Goal: Task Accomplishment & Management: Manage account settings

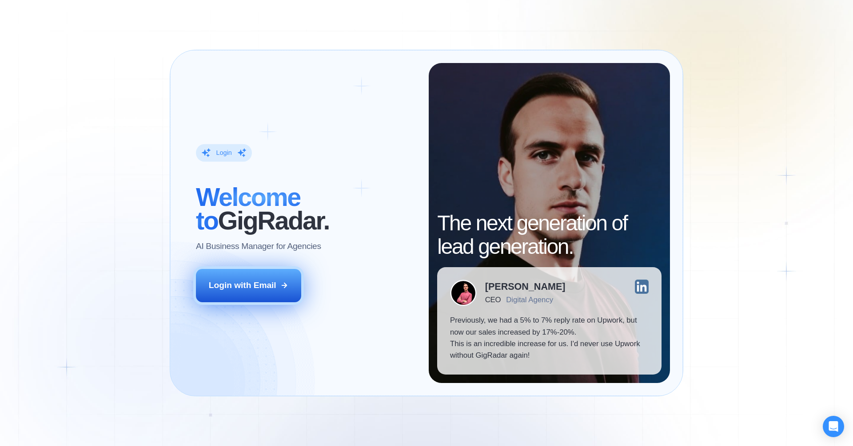
click at [265, 293] on button "Login with Email" at bounding box center [249, 285] width 106 height 33
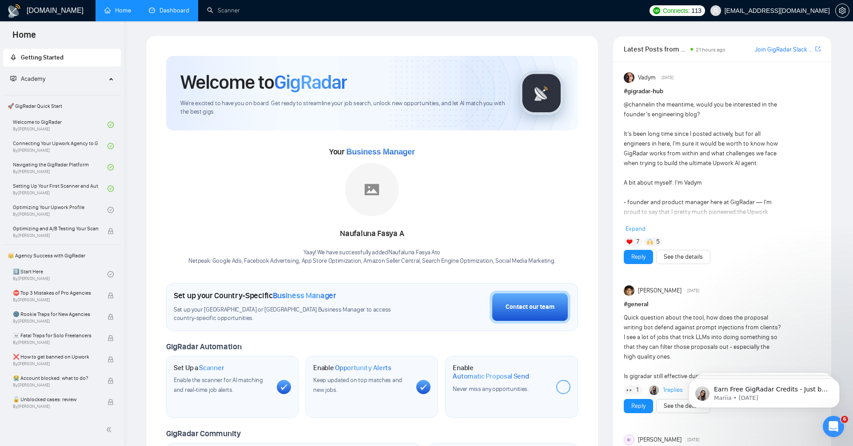
click at [173, 8] on link "Dashboard" at bounding box center [169, 11] width 40 height 8
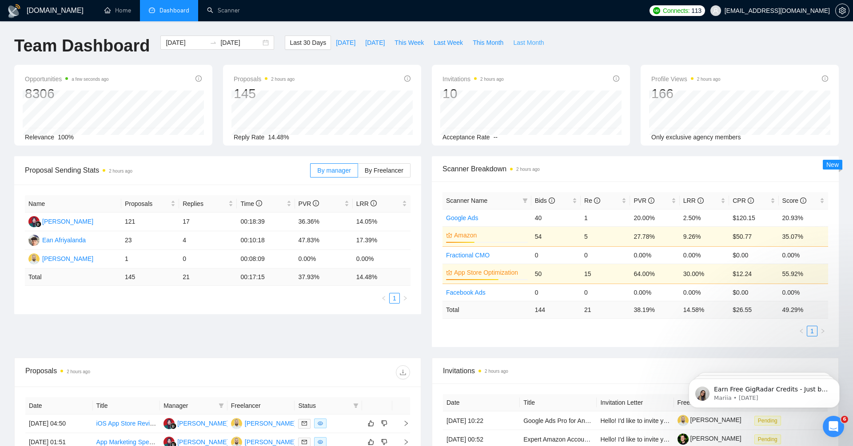
click at [523, 41] on span "Last Month" at bounding box center [528, 43] width 31 height 10
type input "2025-09-01"
type input "2025-09-30"
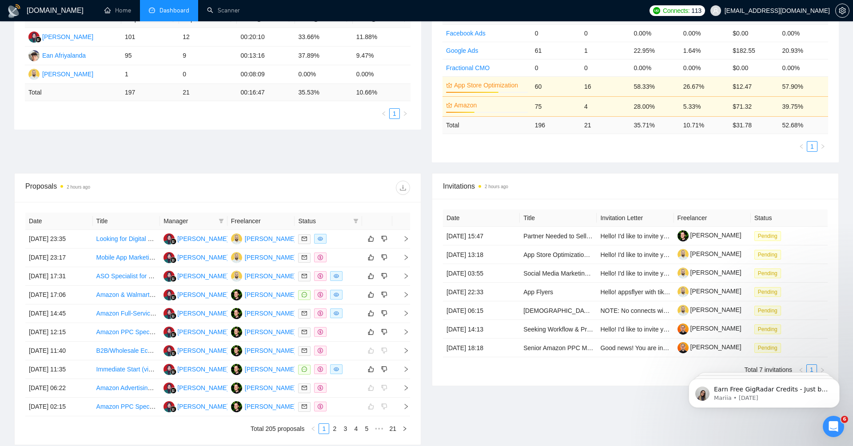
scroll to position [259, 0]
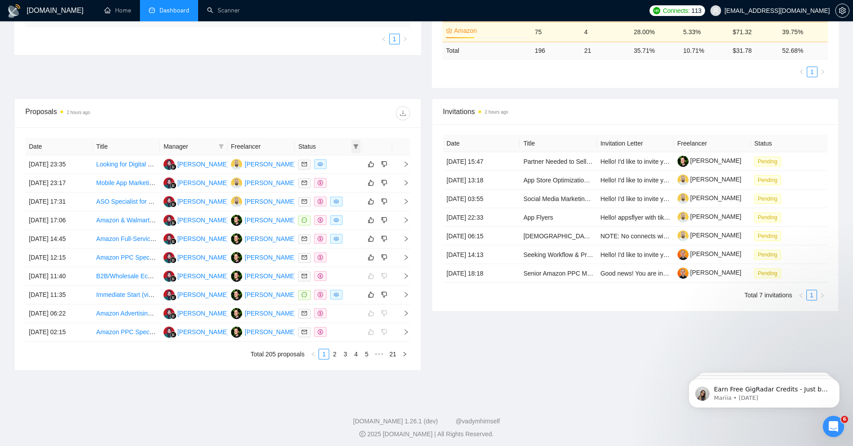
click at [356, 144] on icon "filter" at bounding box center [356, 146] width 5 height 4
click at [317, 160] on input "checkbox" at bounding box center [315, 162] width 7 height 7
checkbox input "true"
click at [351, 193] on span "OK" at bounding box center [348, 194] width 9 height 10
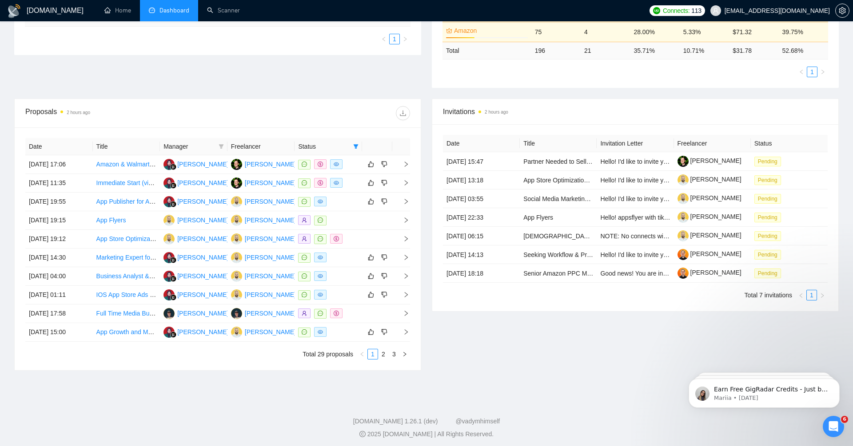
click at [254, 146] on th "Freelancer" at bounding box center [261, 146] width 68 height 17
click at [385, 352] on link "2" at bounding box center [384, 355] width 10 height 10
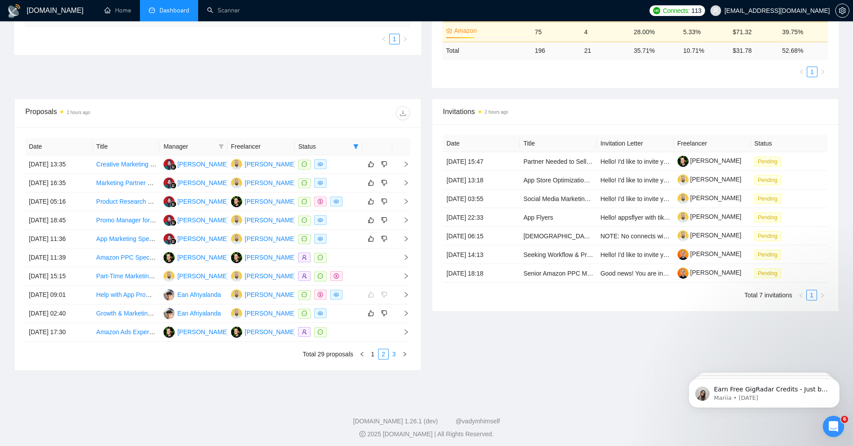
click at [392, 351] on link "3" at bounding box center [394, 355] width 10 height 10
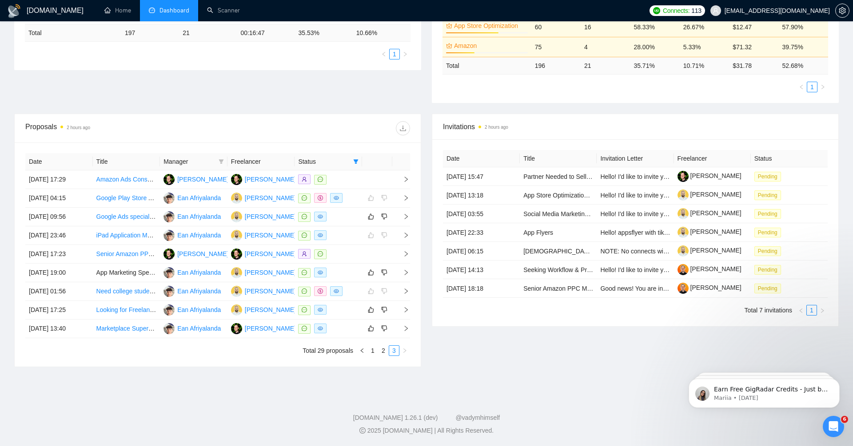
scroll to position [241, 0]
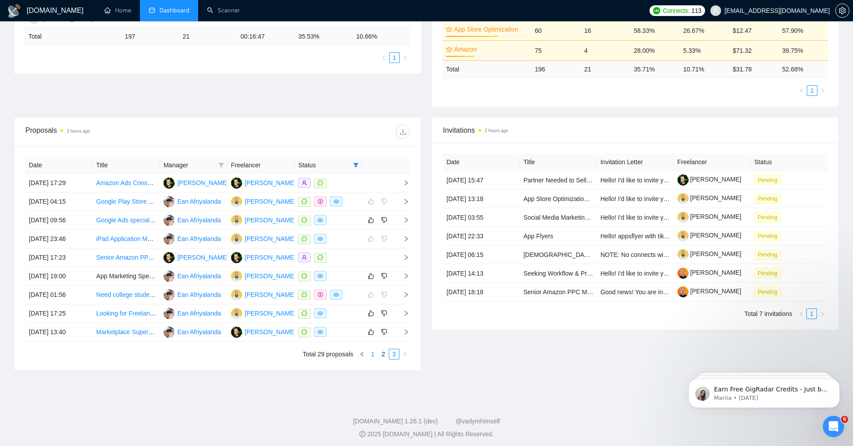
click at [374, 352] on link "1" at bounding box center [373, 355] width 10 height 10
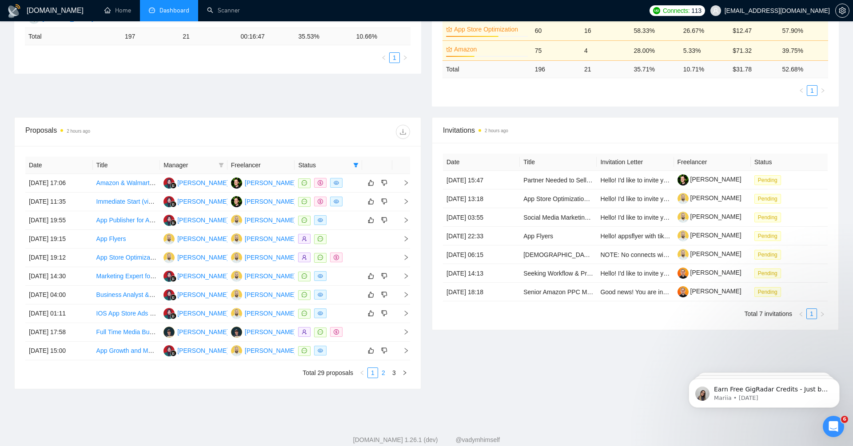
click at [385, 370] on link "2" at bounding box center [384, 373] width 10 height 10
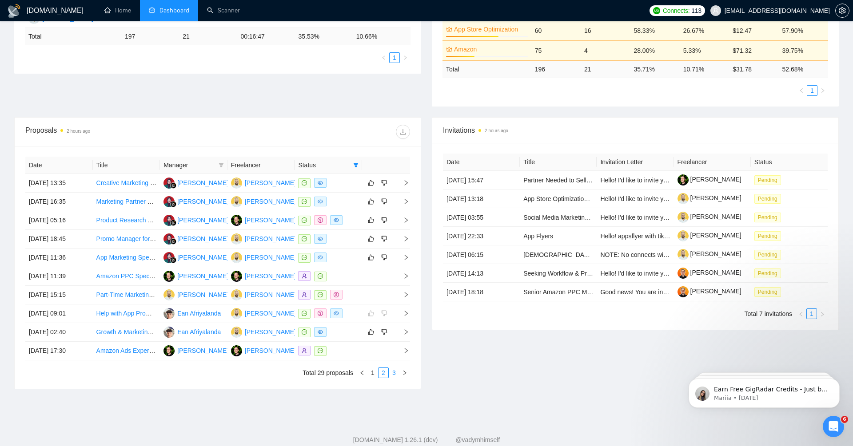
click at [398, 373] on link "3" at bounding box center [394, 373] width 10 height 10
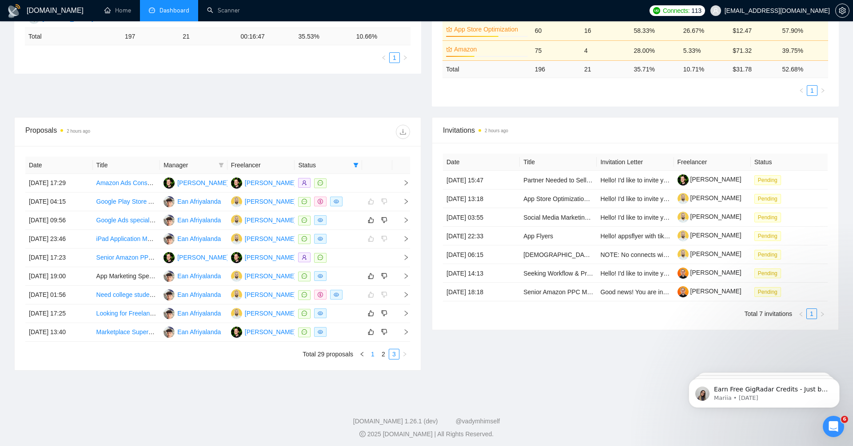
click at [373, 351] on link "1" at bounding box center [373, 355] width 10 height 10
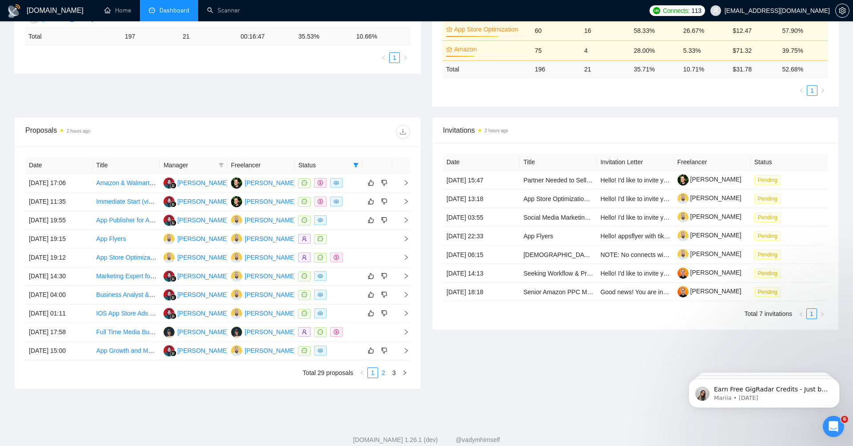
click at [382, 370] on link "2" at bounding box center [384, 373] width 10 height 10
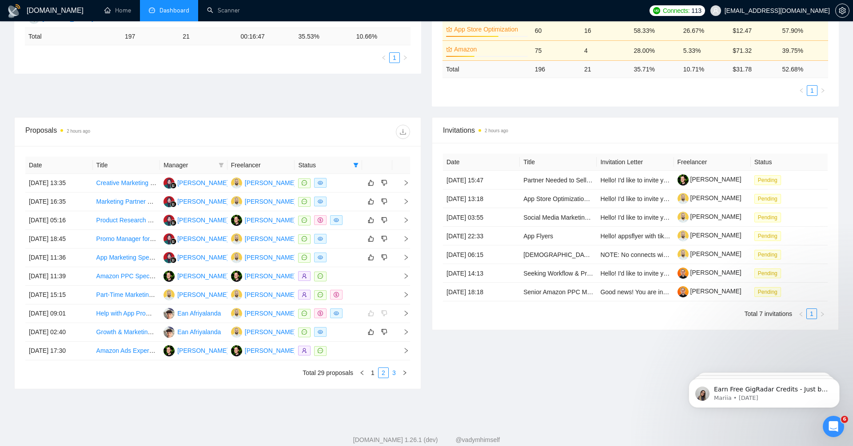
click at [394, 370] on link "3" at bounding box center [394, 373] width 10 height 10
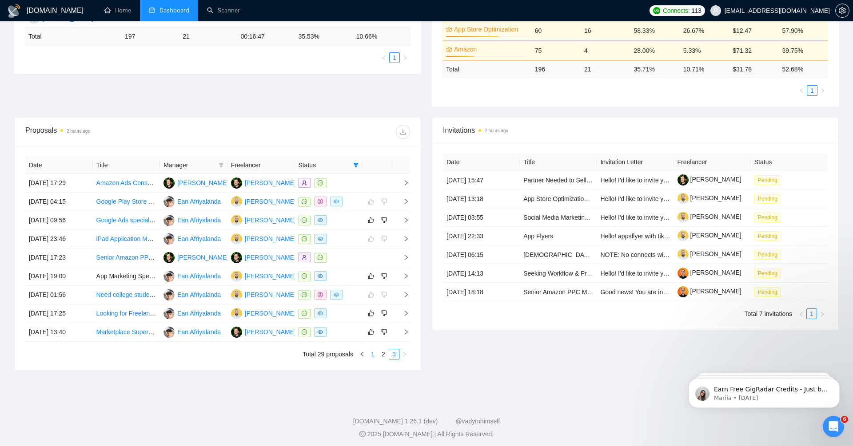
click at [373, 351] on link "1" at bounding box center [373, 355] width 10 height 10
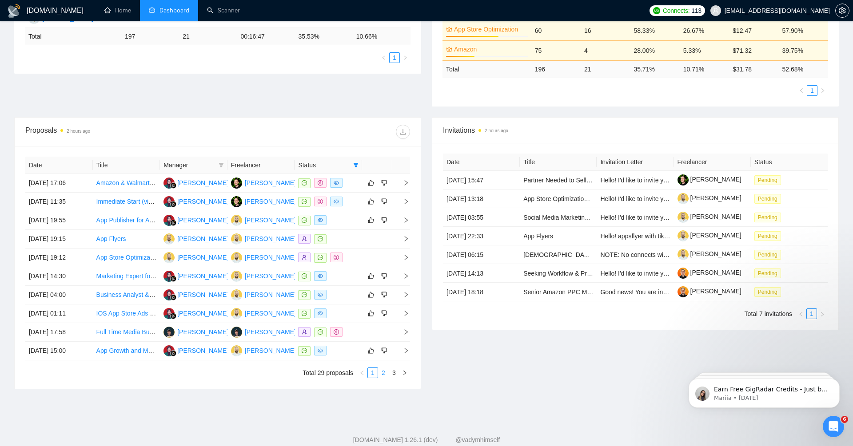
click at [383, 370] on link "2" at bounding box center [384, 373] width 10 height 10
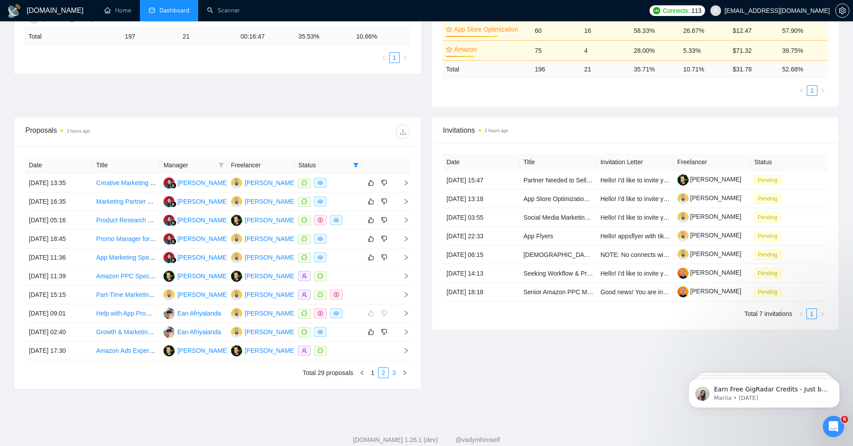
click at [395, 371] on link "3" at bounding box center [394, 373] width 10 height 10
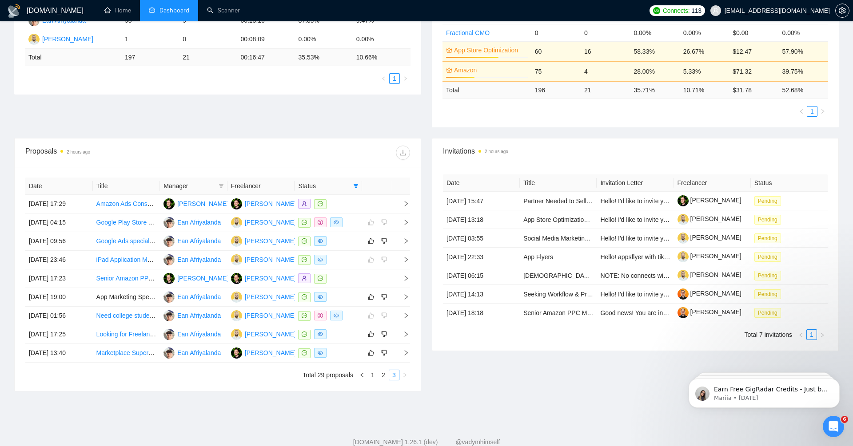
scroll to position [210, 0]
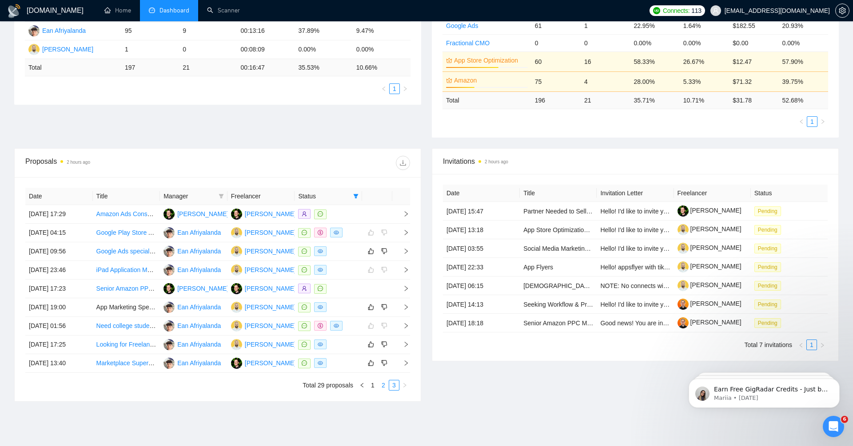
click at [384, 383] on link "2" at bounding box center [384, 386] width 10 height 10
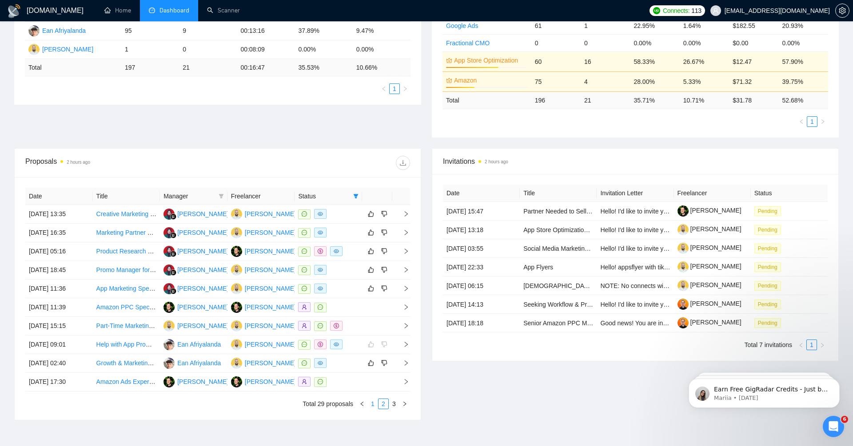
click at [372, 401] on link "1" at bounding box center [373, 404] width 10 height 10
